Goal: Transaction & Acquisition: Purchase product/service

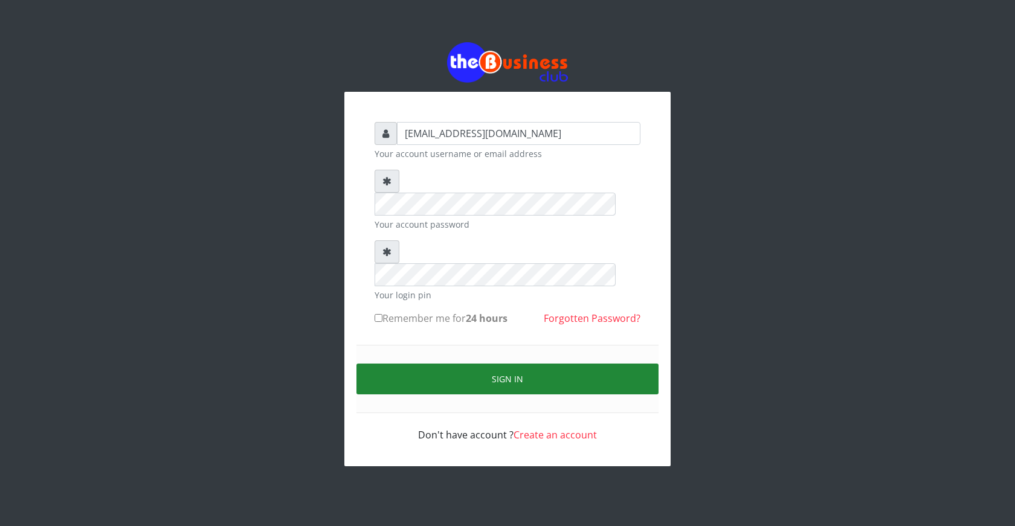
click at [528, 364] on button "Sign in" at bounding box center [507, 379] width 302 height 31
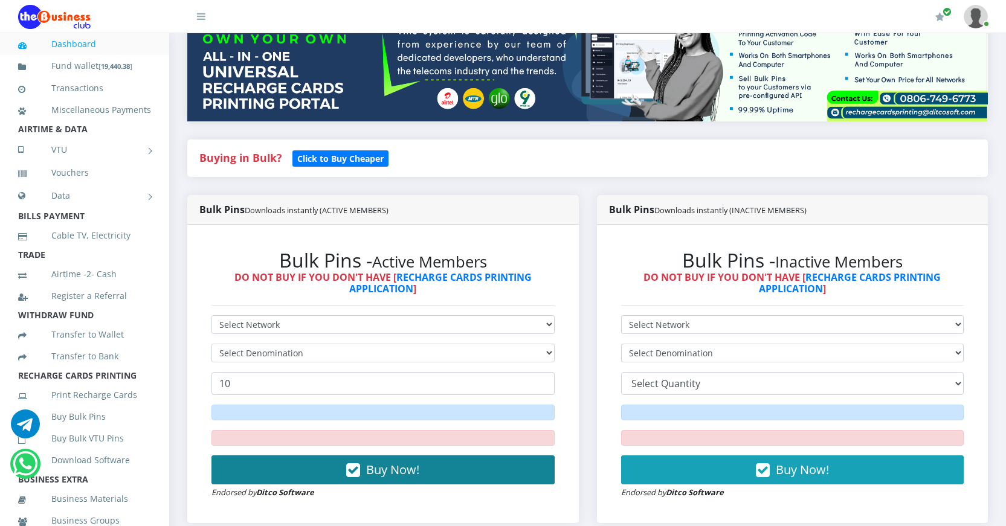
scroll to position [181, 0]
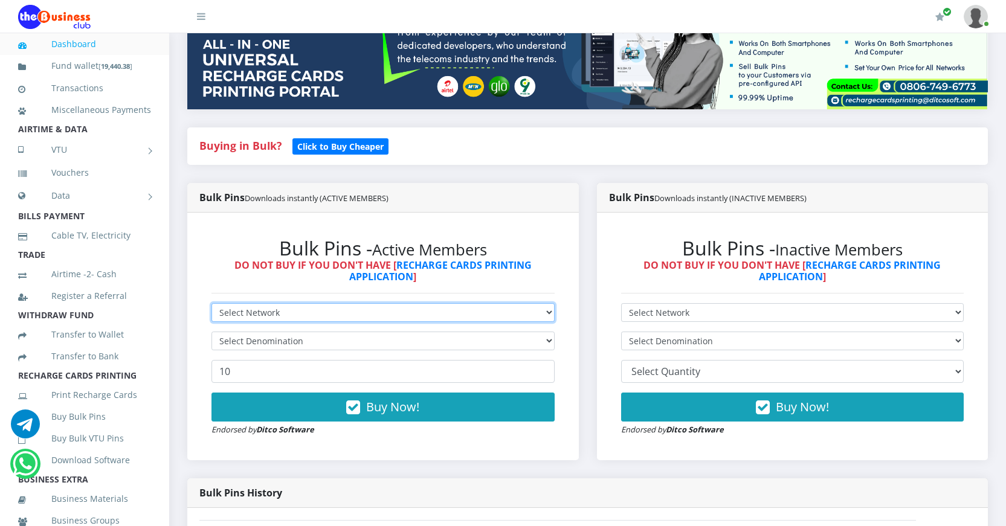
click at [404, 312] on select "Select Network MTN Globacom 9Mobile Airtel" at bounding box center [382, 312] width 343 height 19
select select "Glo"
click at [211, 303] on select "Select Network MTN Globacom 9Mobile Airtel" at bounding box center [382, 312] width 343 height 19
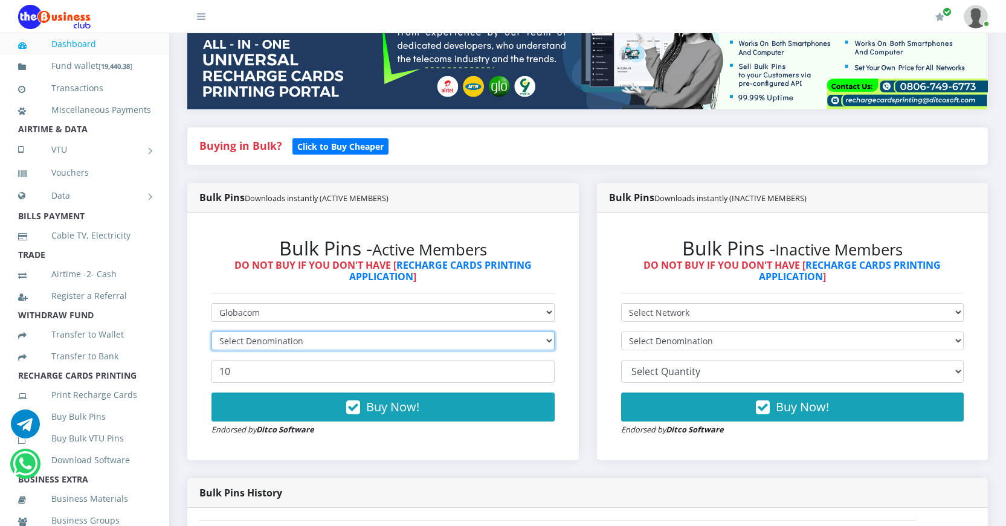
click at [386, 341] on select "Select Denomination" at bounding box center [382, 341] width 343 height 19
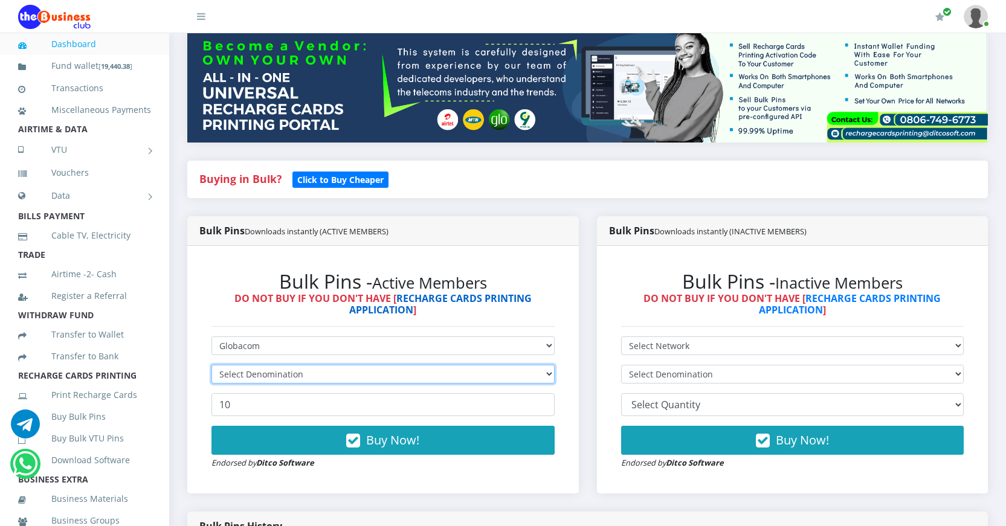
scroll to position [121, 0]
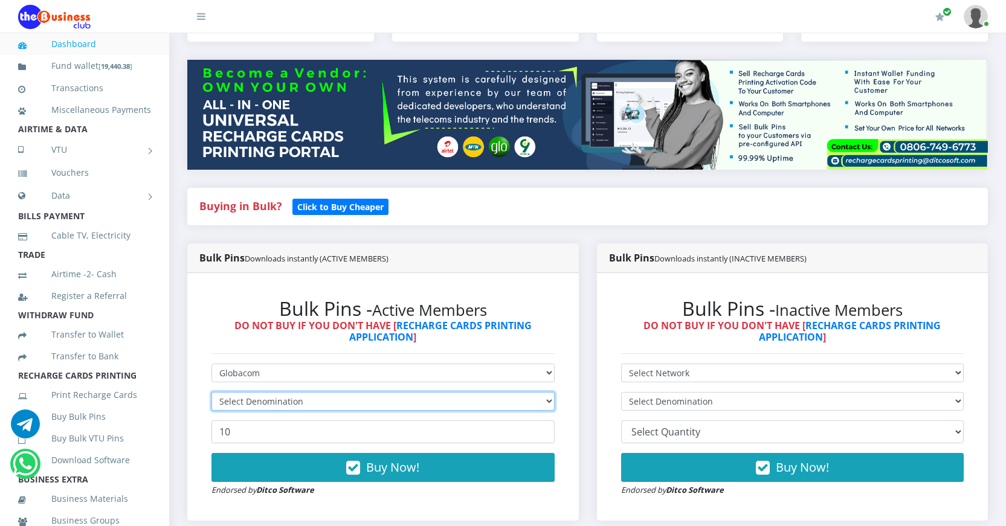
click at [485, 403] on select "Select Denomination" at bounding box center [382, 401] width 343 height 19
click at [545, 399] on select "Select Denomination" at bounding box center [382, 401] width 343 height 19
click at [548, 402] on select "Select Denomination" at bounding box center [382, 401] width 343 height 19
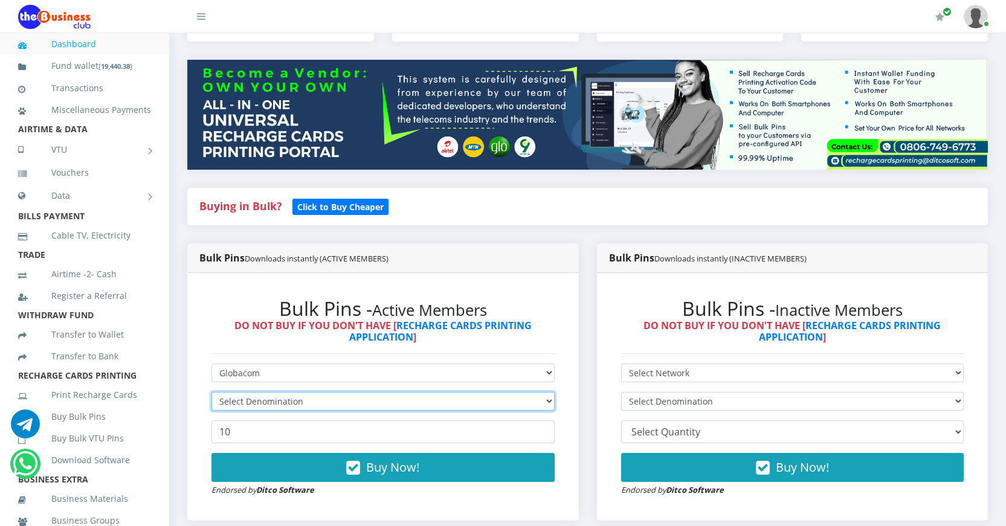
click at [548, 402] on select "Select Denomination" at bounding box center [382, 401] width 343 height 19
click at [548, 399] on select "Select Denomination" at bounding box center [382, 401] width 343 height 19
select select "96.55-100"
click at [211, 392] on select "Select Denomination Glo NGN100 - ₦96.55 Glo NGN200 - ₦193.10 Glo NGN500 - ₦482.…" at bounding box center [382, 401] width 343 height 19
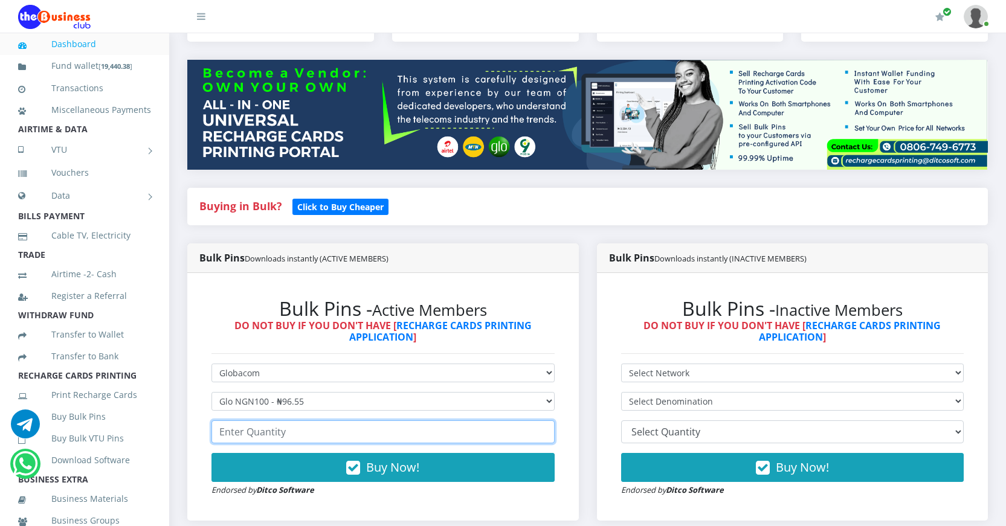
click at [282, 434] on input "number" at bounding box center [382, 431] width 343 height 23
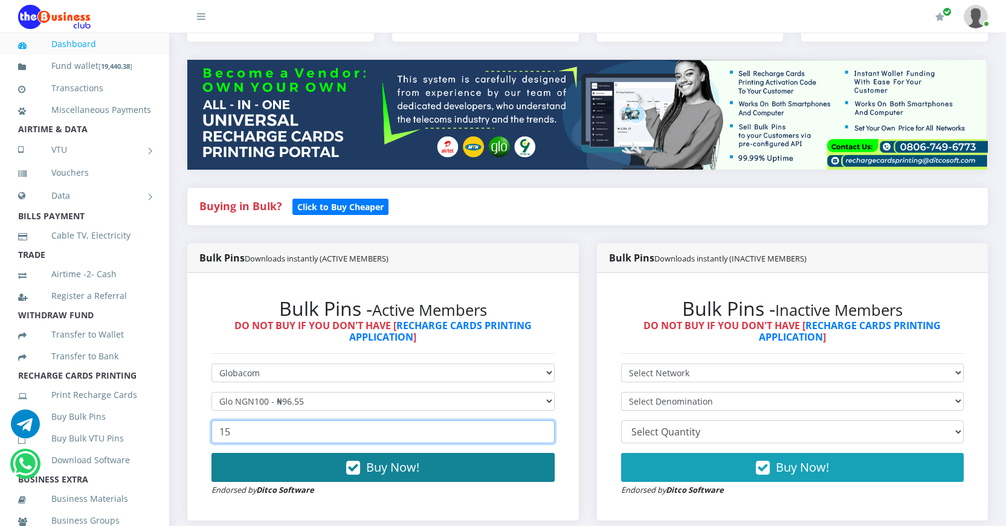
type input "15"
click at [352, 467] on icon "button" at bounding box center [353, 468] width 14 height 12
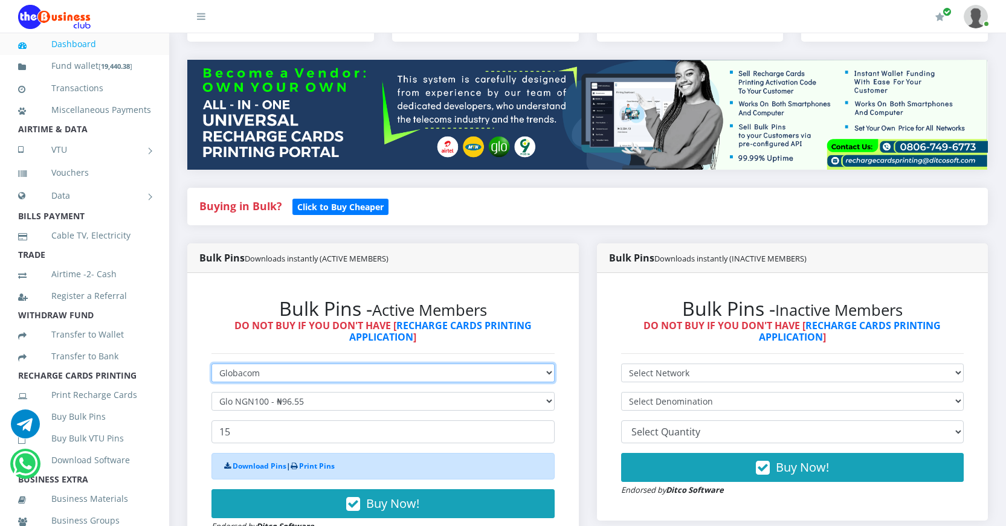
click at [313, 372] on select "Select Network MTN Globacom 9Mobile Airtel" at bounding box center [382, 373] width 343 height 19
select select "Airtel"
click at [211, 364] on select "Select Network MTN Globacom 9Mobile Airtel" at bounding box center [382, 373] width 343 height 19
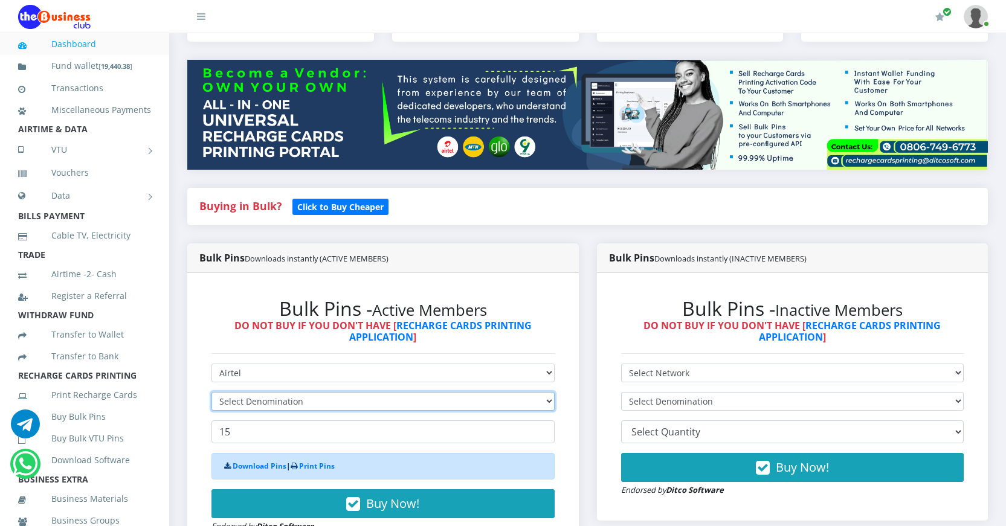
click at [326, 401] on select "Select Denomination" at bounding box center [382, 401] width 343 height 19
click at [366, 400] on select "Select Denomination" at bounding box center [382, 401] width 343 height 19
click at [551, 401] on select "Select Denomination" at bounding box center [382, 401] width 343 height 19
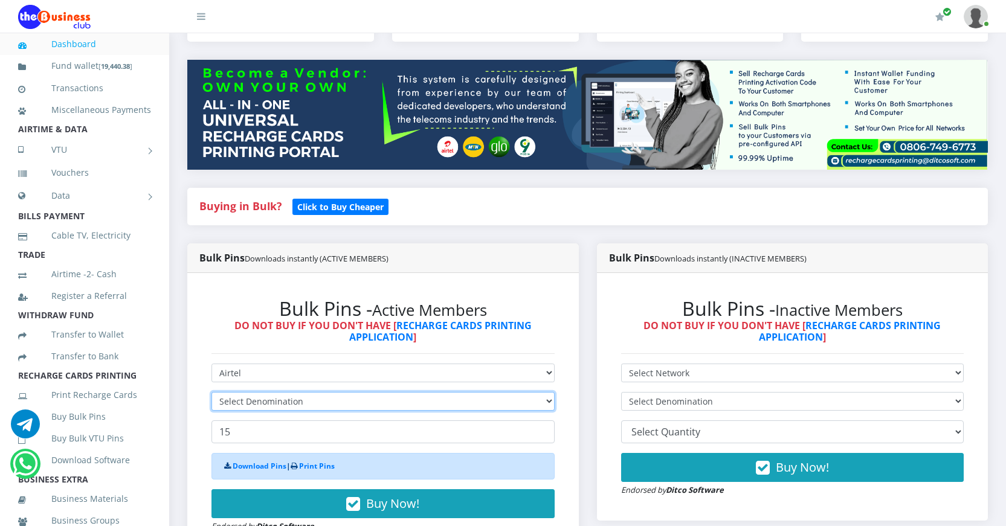
click at [551, 401] on select "Select Denomination" at bounding box center [382, 401] width 343 height 19
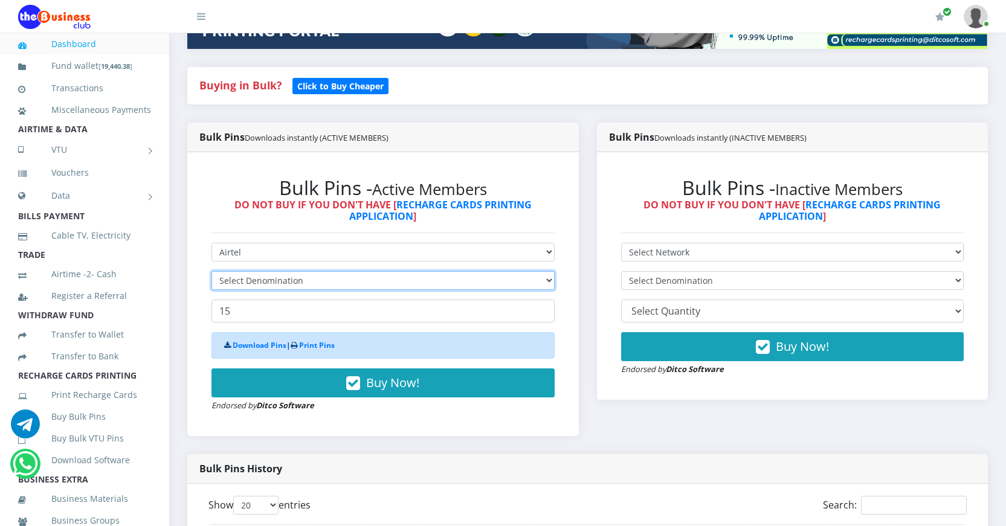
scroll to position [0, 0]
click at [551, 278] on select "Select Denomination Airtel NGN100 - ₦96.38 Airtel NGN200 - ₦192.76 Airtel NGN50…" at bounding box center [382, 280] width 343 height 19
select select "481.9-500"
click at [211, 271] on select "Select Denomination Airtel NGN100 - ₦96.38 Airtel NGN200 - ₦192.76 Airtel NGN50…" at bounding box center [382, 280] width 343 height 19
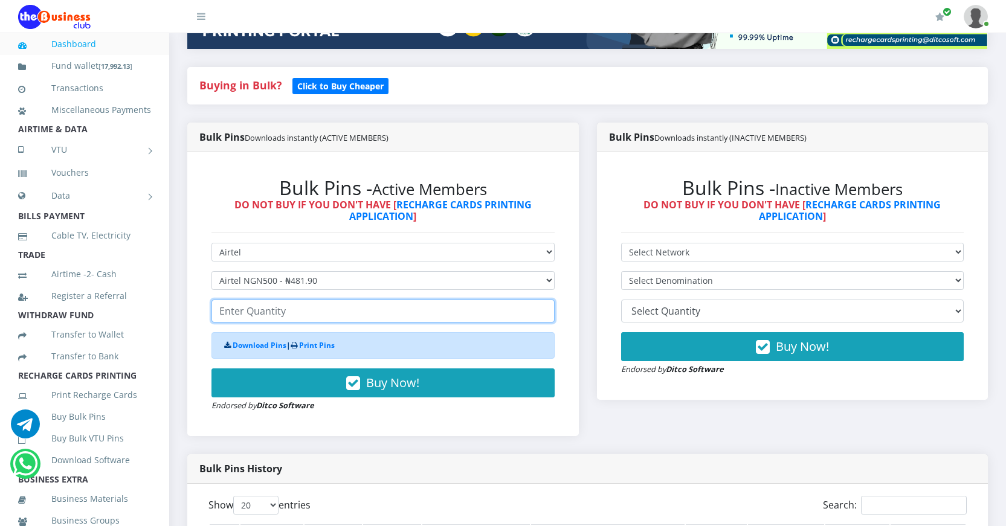
click at [323, 312] on input "number" at bounding box center [382, 311] width 343 height 23
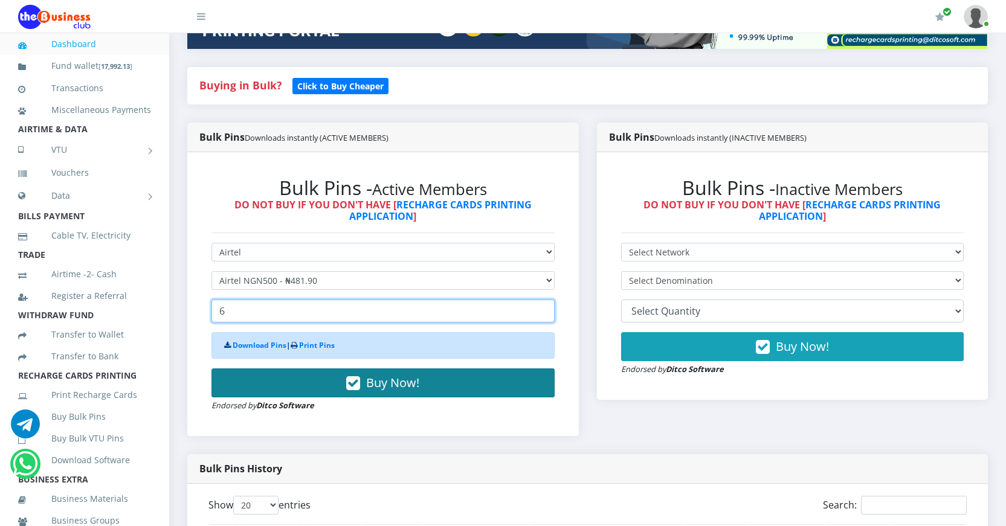
type input "6"
click at [355, 384] on icon "button" at bounding box center [353, 383] width 14 height 12
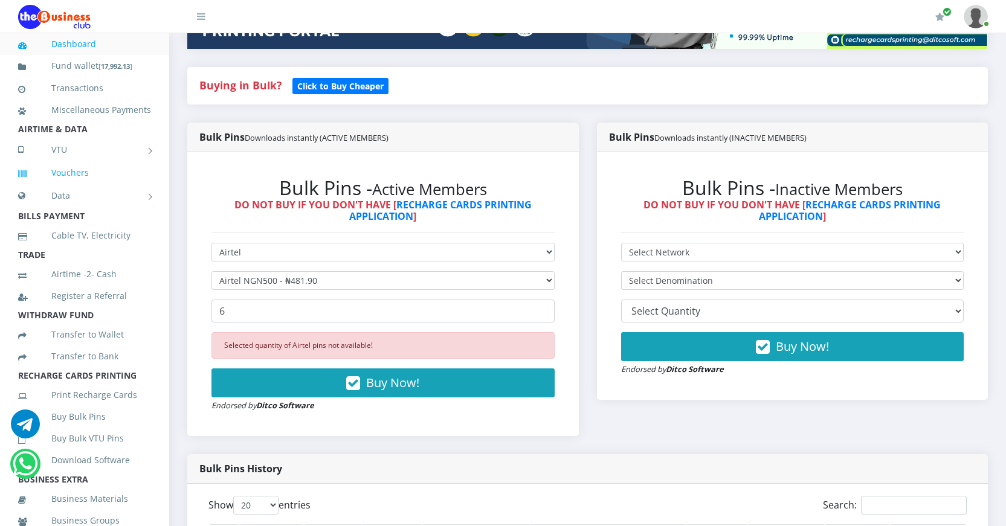
click at [72, 187] on link "Vouchers" at bounding box center [84, 173] width 133 height 28
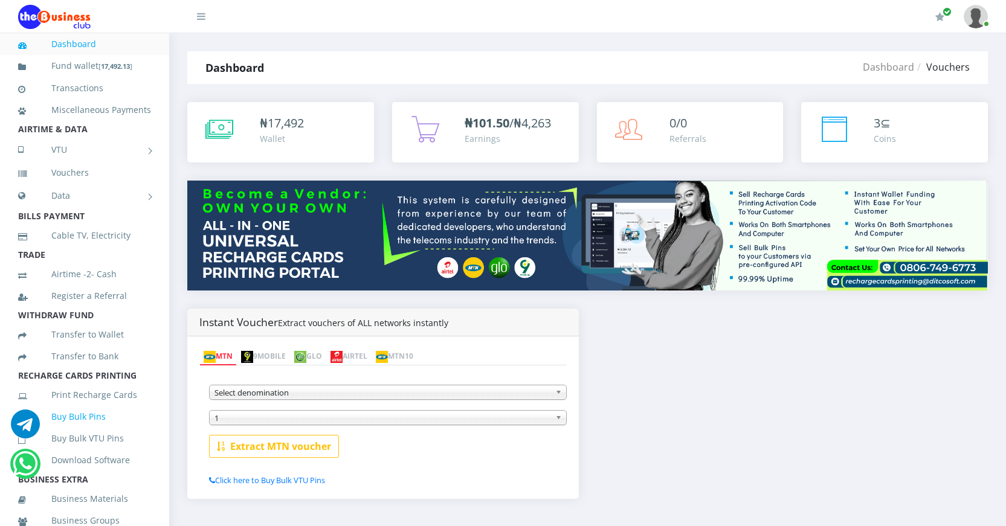
click at [88, 429] on link "Buy Bulk Pins" at bounding box center [84, 417] width 133 height 28
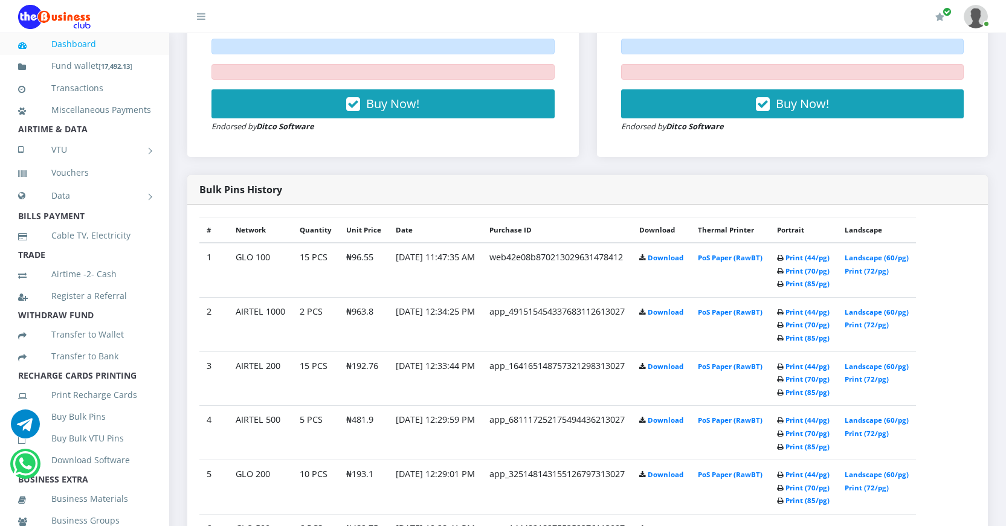
scroll to position [544, 0]
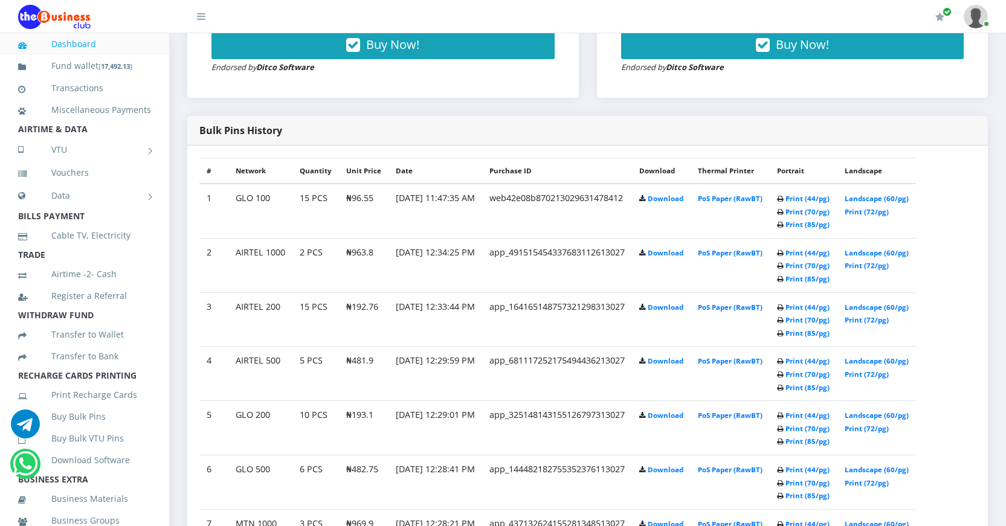
click at [804, 274] on b "Print (44/pg) Print (70/pg) Print (85/pg)" at bounding box center [803, 265] width 53 height 35
click at [783, 224] on icon at bounding box center [780, 225] width 7 height 7
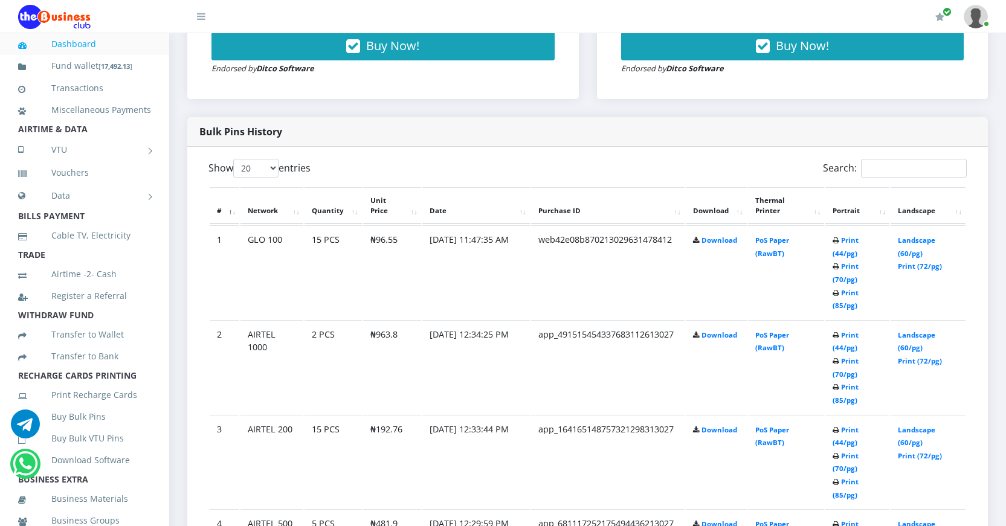
scroll to position [0, 0]
click at [840, 303] on link "Print (85/pg)" at bounding box center [845, 299] width 26 height 22
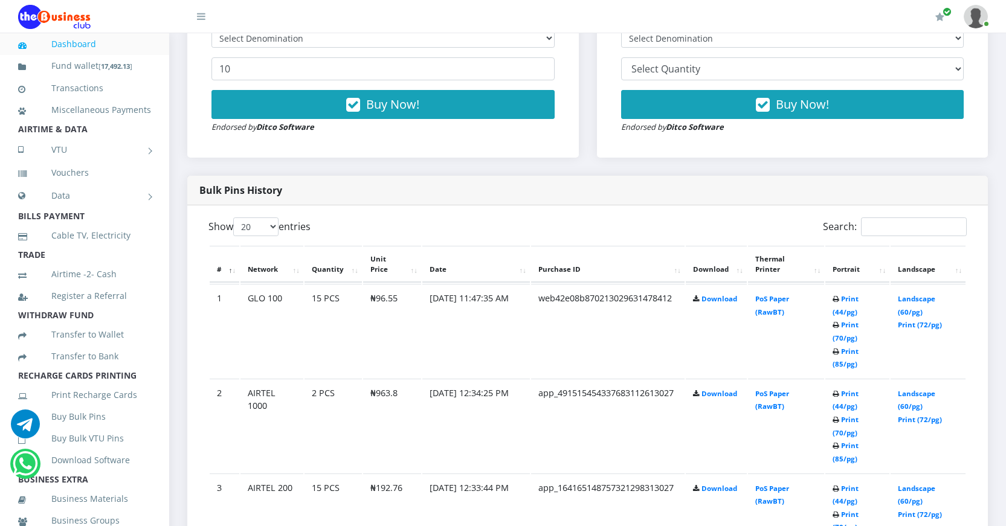
scroll to position [482, 0]
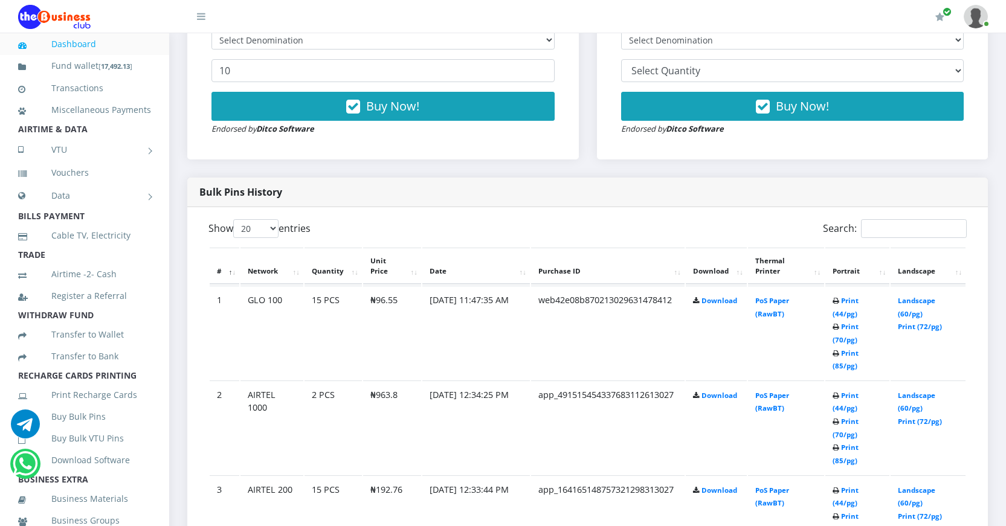
click at [85, 45] on link "Dashboard" at bounding box center [84, 44] width 133 height 28
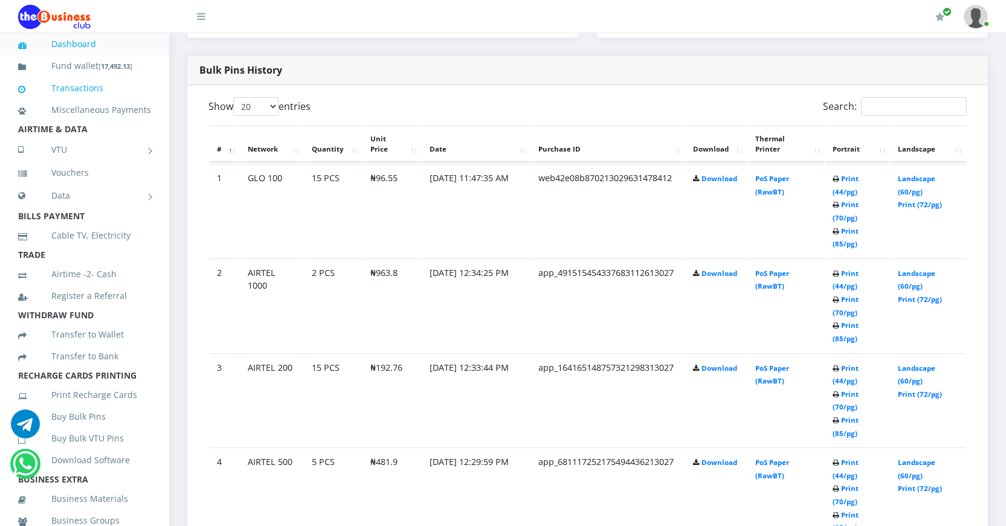
click at [87, 88] on link "Transactions" at bounding box center [84, 88] width 133 height 28
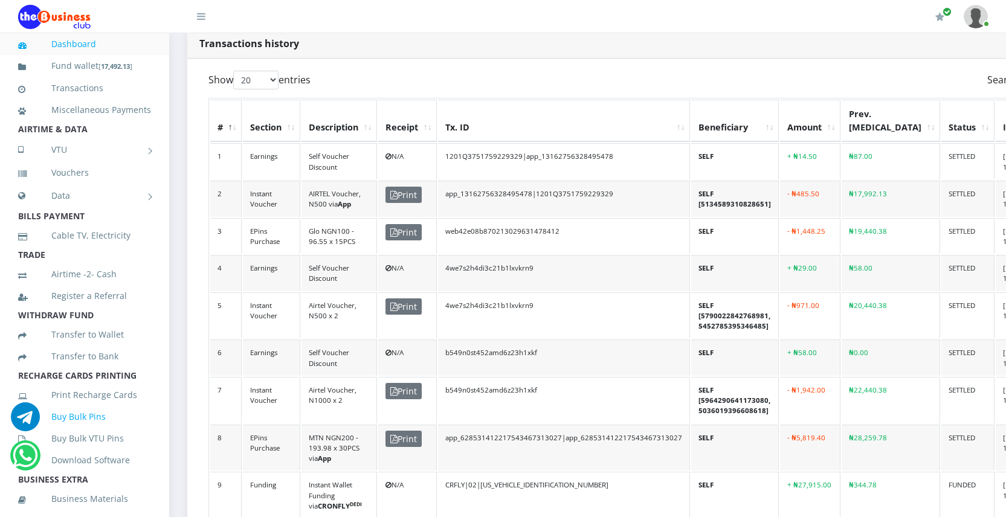
click at [80, 431] on link "Buy Bulk Pins" at bounding box center [84, 417] width 133 height 28
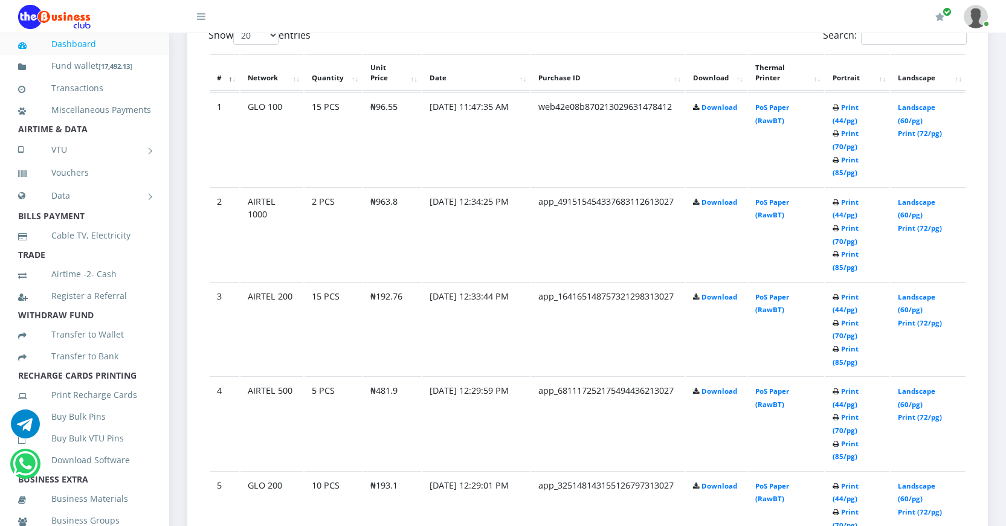
scroll to position [542, 0]
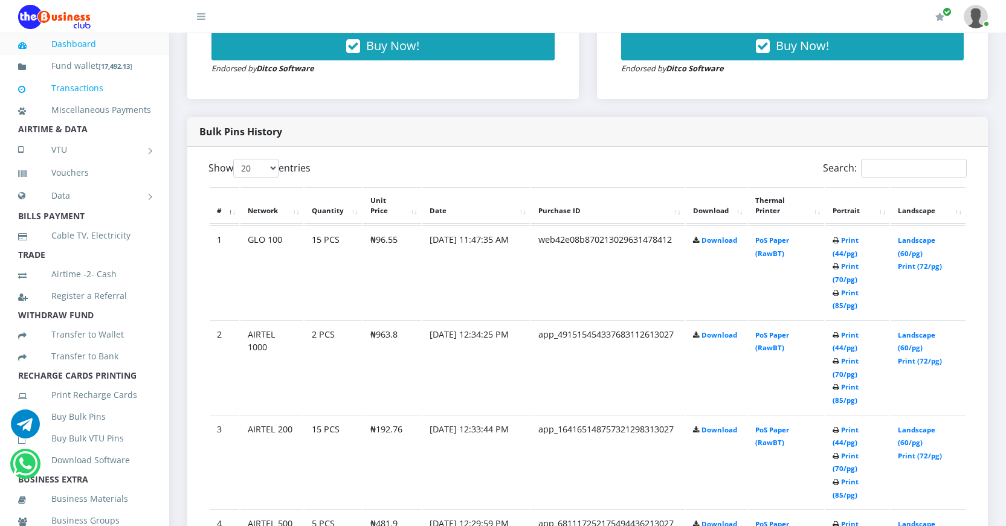
click at [81, 87] on link "Transactions" at bounding box center [84, 88] width 133 height 28
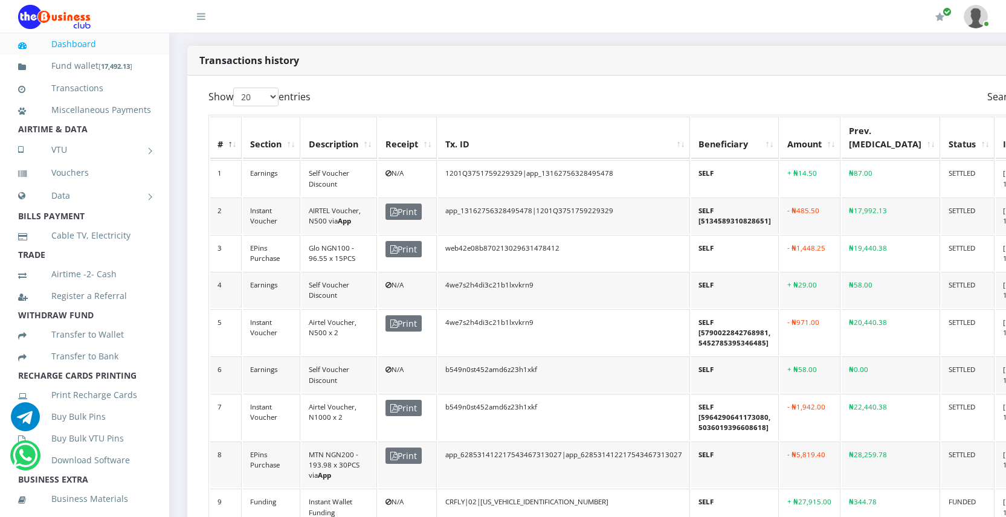
scroll to position [302, 0]
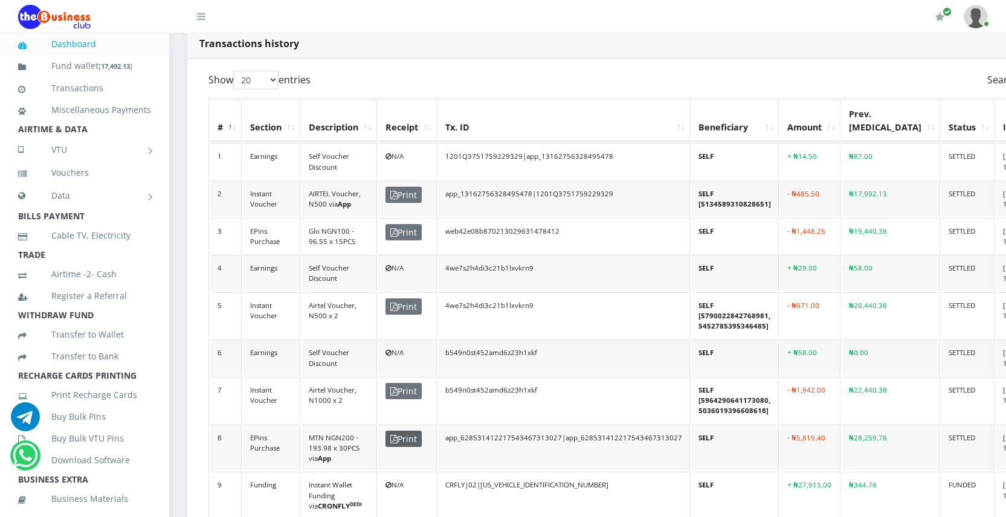
click at [396, 435] on icon at bounding box center [393, 439] width 7 height 8
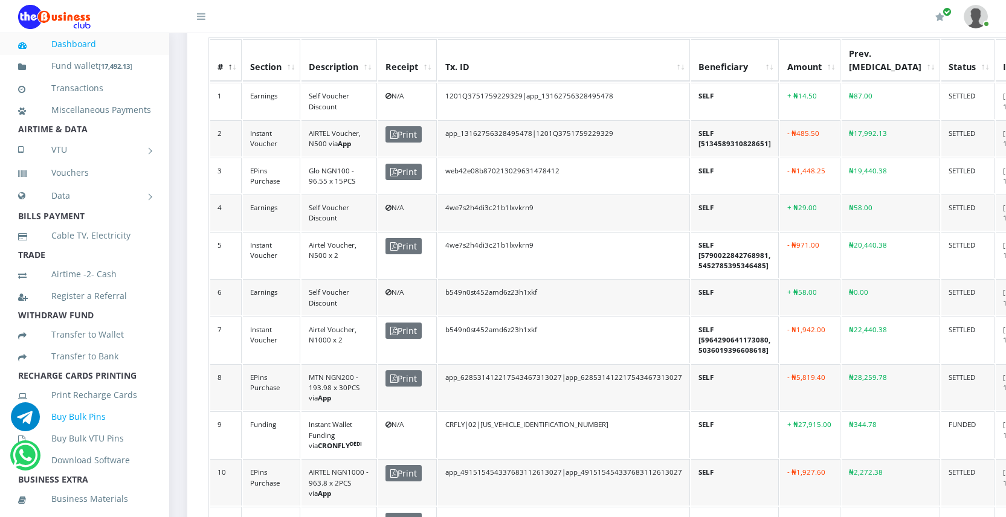
click at [92, 431] on link "Buy Bulk Pins" at bounding box center [84, 417] width 133 height 28
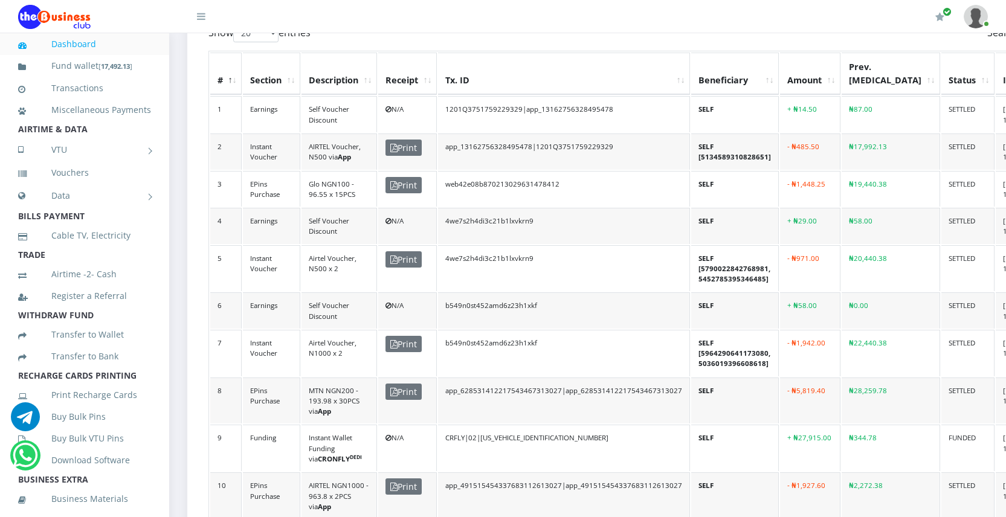
scroll to position [362, 0]
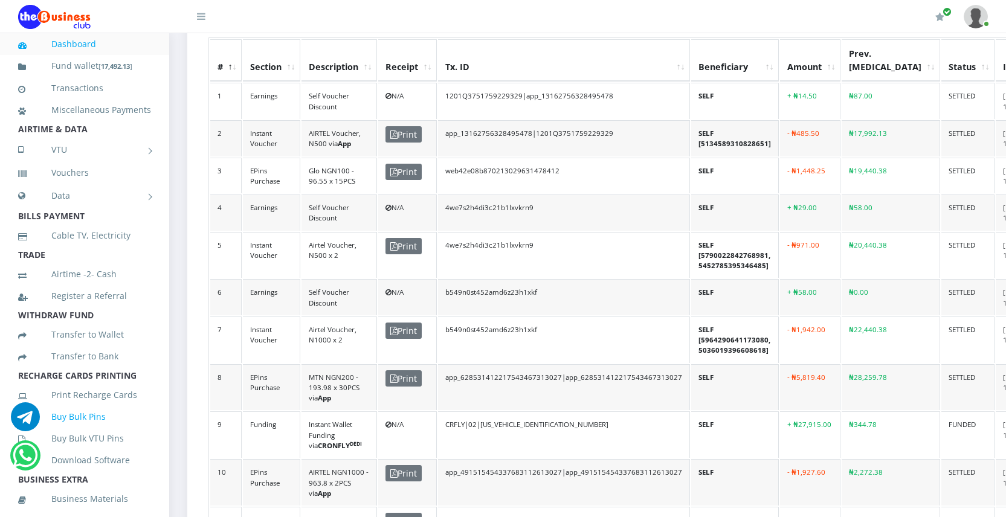
click at [86, 431] on link "Buy Bulk Pins" at bounding box center [84, 417] width 133 height 28
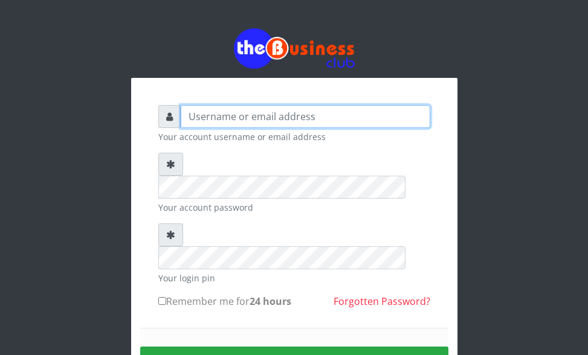
type input "[EMAIL_ADDRESS][DOMAIN_NAME]"
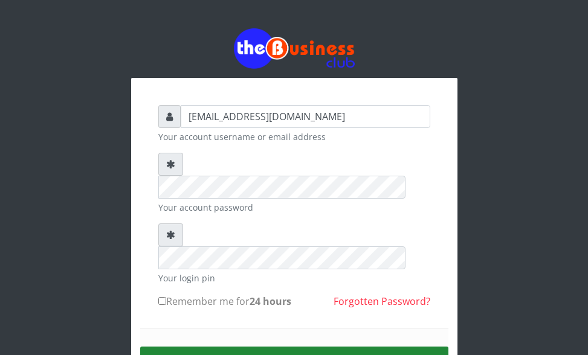
click at [295, 347] on button "Sign in" at bounding box center [294, 362] width 308 height 31
